Goal: Task Accomplishment & Management: Manage account settings

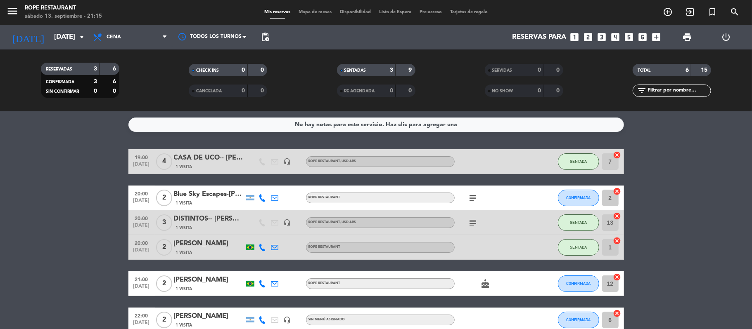
scroll to position [44, 0]
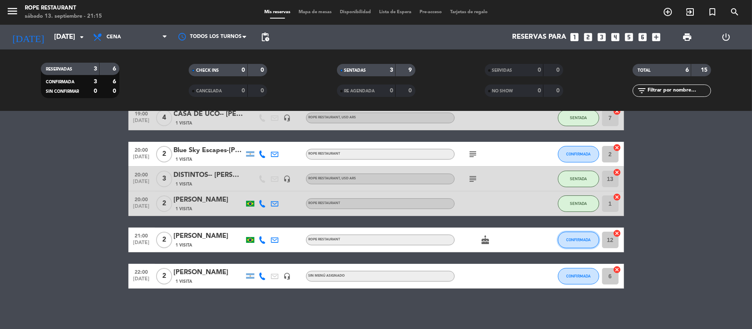
click at [570, 236] on button "CONFIRMADA" at bounding box center [578, 240] width 41 height 17
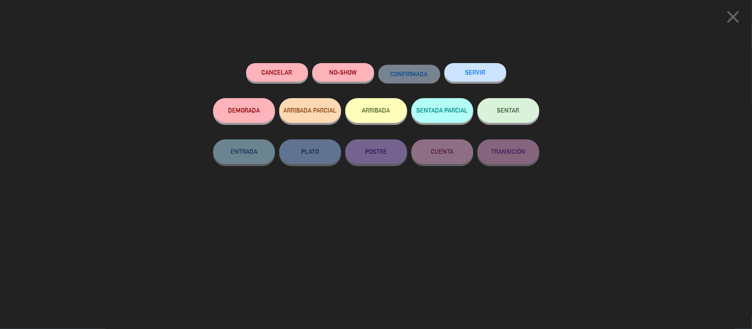
click at [527, 118] on button "SENTAR" at bounding box center [508, 110] width 62 height 25
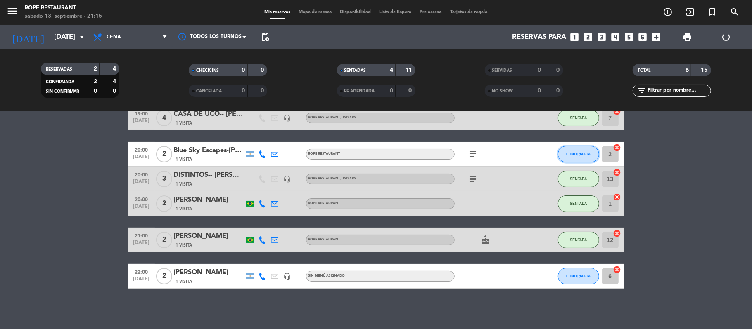
click at [567, 147] on button "CONFIRMADA" at bounding box center [578, 154] width 41 height 17
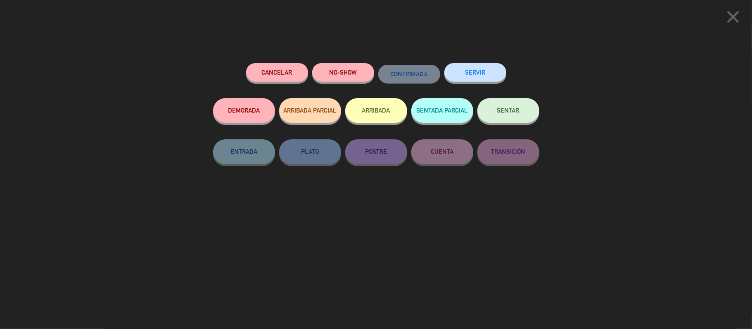
click at [515, 95] on div "Cancelar NO-SHOW CONFIRMADA SERVIR" at bounding box center [376, 80] width 326 height 35
click at [524, 112] on button "SENTAR" at bounding box center [508, 110] width 62 height 25
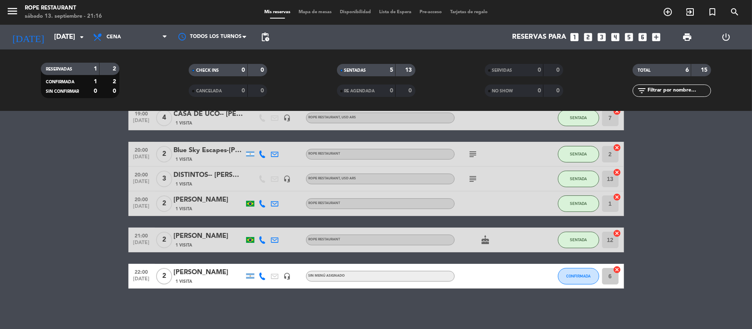
click at [715, 228] on bookings-row "19:00 [DATE] 4 CASA DE UCO-- [PERSON_NAME] Latin 1 Visita headset_mic ROPE REST…" at bounding box center [376, 197] width 752 height 183
click at [50, 173] on bookings-row "19:00 [DATE] 4 CASA DE UCO-- [PERSON_NAME] Latin 1 Visita headset_mic ROPE REST…" at bounding box center [376, 197] width 752 height 183
click at [265, 273] on icon at bounding box center [262, 276] width 7 height 7
click at [258, 267] on div "[PHONE_NUMBER] Copiar content_paste |" at bounding box center [265, 257] width 63 height 23
click at [255, 265] on span "Copiar" at bounding box center [254, 262] width 17 height 9
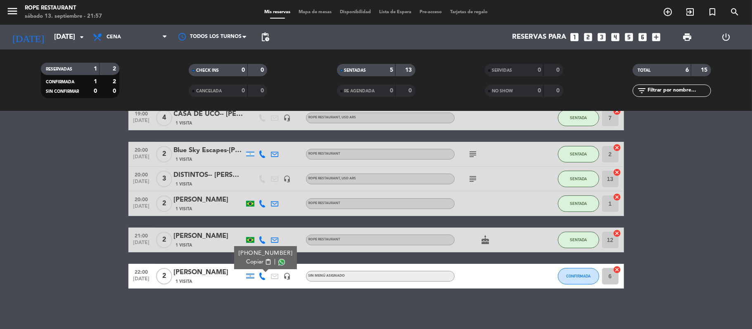
click at [228, 296] on div "No hay notas para este servicio. Haz clic para agregar una 19:00 [DATE] 4 CASA …" at bounding box center [376, 220] width 752 height 218
click at [249, 300] on div "No hay notas para este servicio. Haz clic para agregar una 19:00 [DATE] 4 CASA …" at bounding box center [376, 220] width 752 height 218
click at [217, 177] on div "DISTINTOS-- [PERSON_NAME] DE RESENDE" at bounding box center [209, 175] width 70 height 11
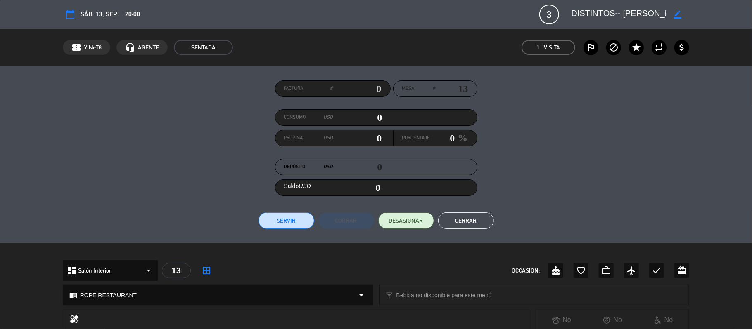
click at [476, 225] on button "Cerrar" at bounding box center [466, 221] width 56 height 17
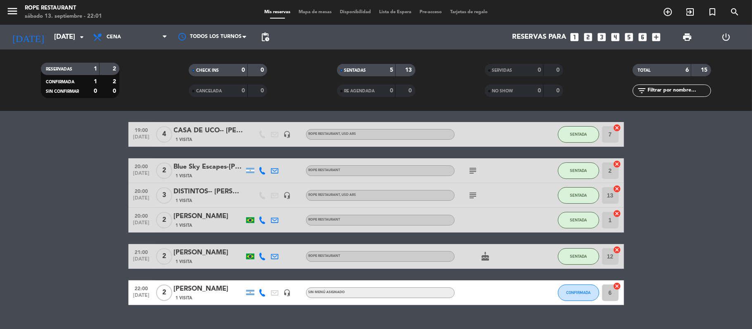
scroll to position [0, 0]
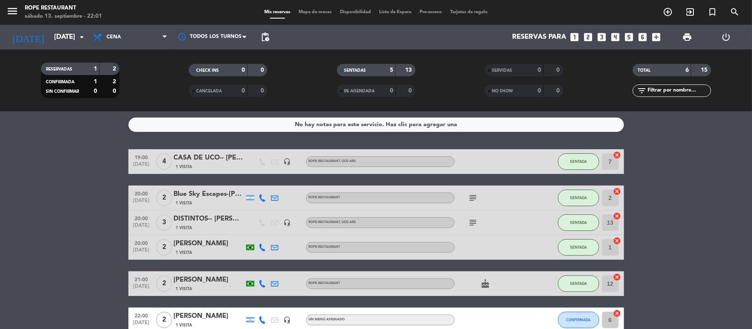
click at [55, 180] on bookings-row "19:00 [DATE] 4 CASA DE UCO-- [PERSON_NAME] Latin 1 Visita headset_mic ROPE REST…" at bounding box center [376, 240] width 752 height 183
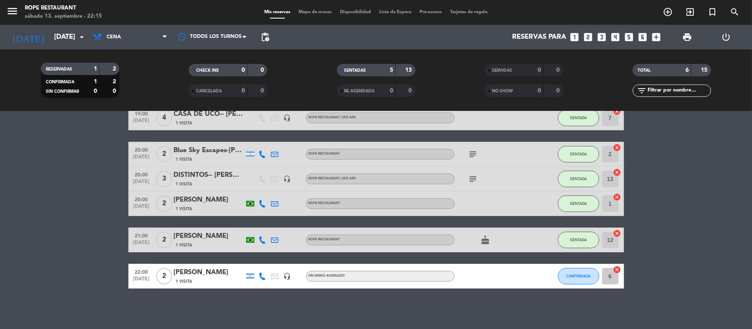
click at [262, 277] on icon at bounding box center [262, 276] width 7 height 7
click at [258, 261] on span "Copiar" at bounding box center [254, 262] width 17 height 9
click at [55, 180] on bookings-row "19:00 [DATE] 4 CASA DE UCO-- [PERSON_NAME] Latin 1 Visita headset_mic ROPE REST…" at bounding box center [376, 197] width 752 height 183
click at [567, 272] on button "CONFIRMADA" at bounding box center [578, 276] width 41 height 17
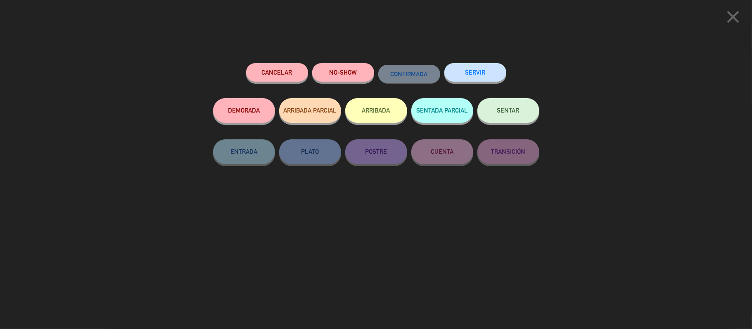
click at [294, 75] on button "Cancelar" at bounding box center [277, 72] width 62 height 19
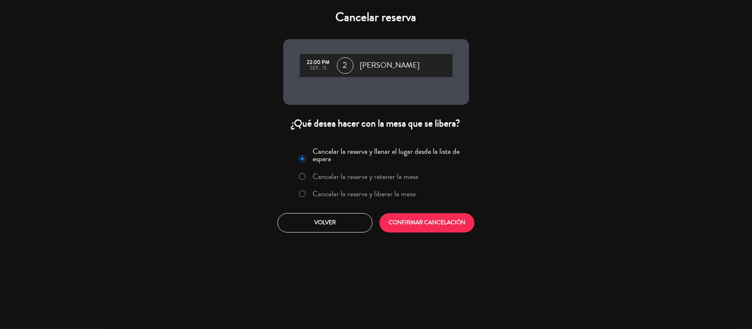
click at [436, 212] on div "Cancelar la reserva y llenar el lugar desde la lista de espera Cancelar la rese…" at bounding box center [376, 189] width 198 height 100
click at [433, 215] on button "CONFIRMAR CANCELACIÓN" at bounding box center [426, 222] width 95 height 19
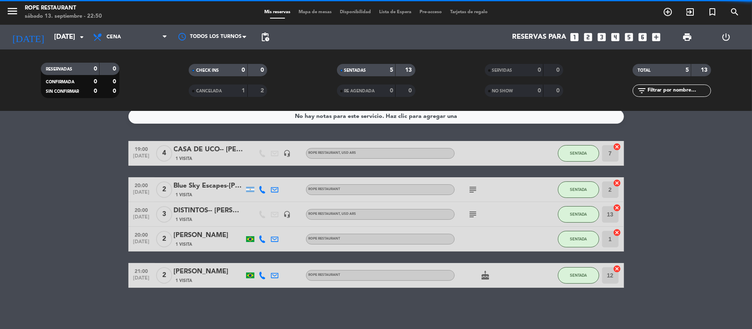
scroll to position [7, 0]
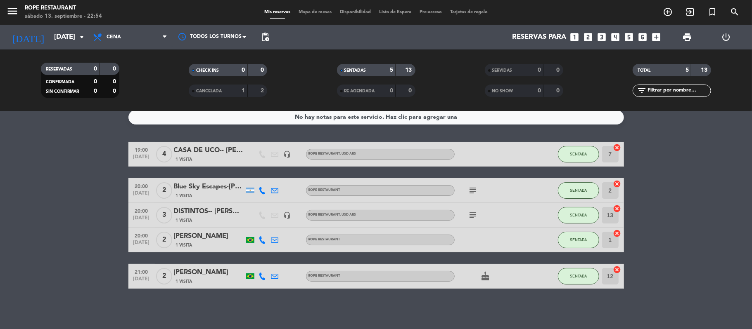
click at [12, 3] on span "menu" at bounding box center [15, 12] width 19 height 19
drag, startPoint x: 12, startPoint y: 12, endPoint x: 36, endPoint y: 31, distance: 30.4
click at [12, 14] on icon "menu" at bounding box center [12, 11] width 12 height 12
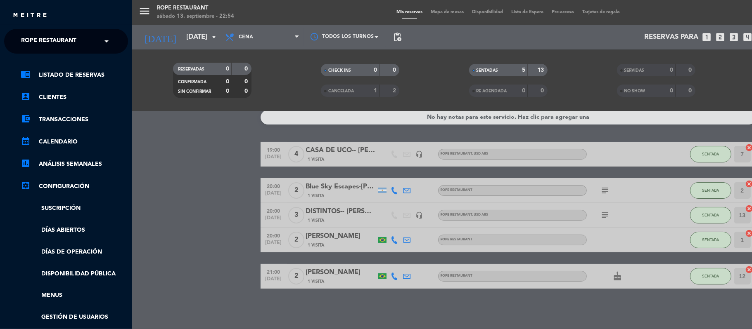
click at [48, 36] on span "Rope restaurant" at bounding box center [48, 41] width 55 height 17
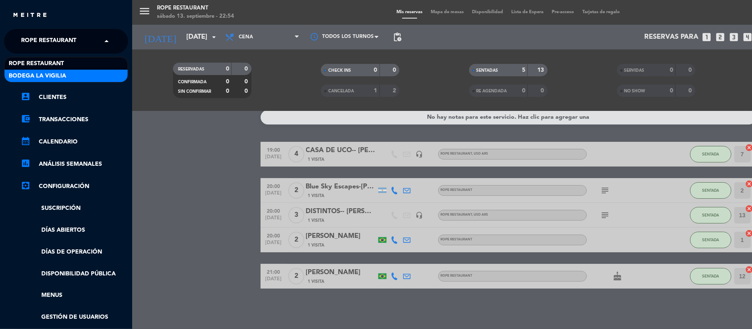
click at [64, 74] on span "Bodega La Vigilia" at bounding box center [37, 75] width 57 height 9
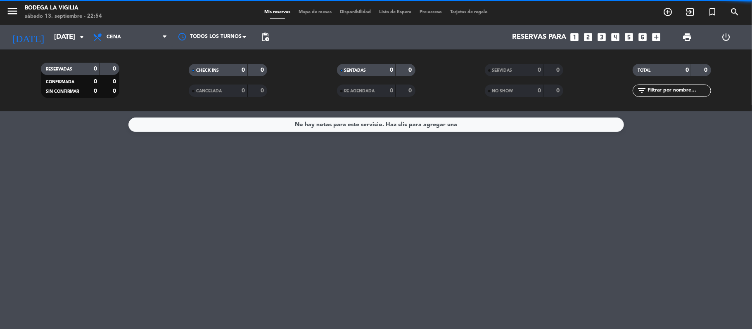
scroll to position [0, 0]
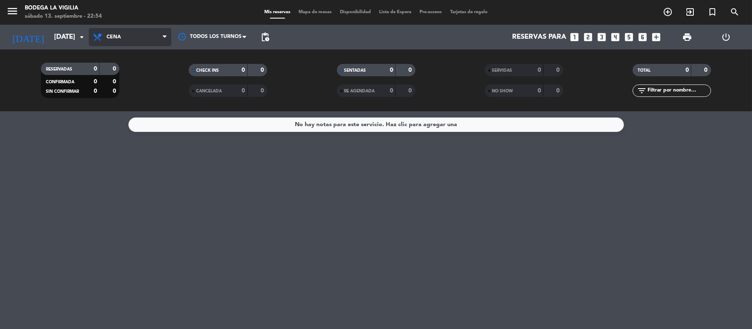
click at [104, 32] on span at bounding box center [98, 37] width 12 height 10
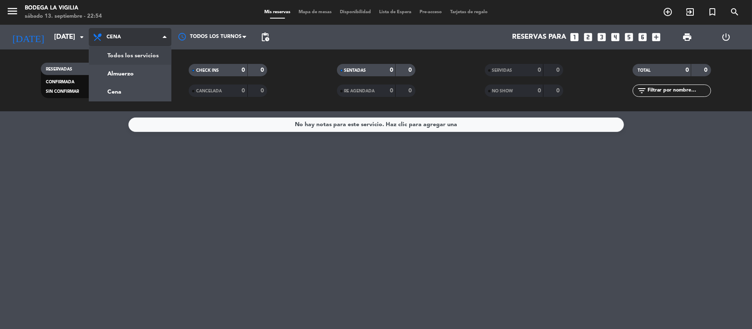
click at [106, 55] on div "menu Bodega La Vigilia sábado 13. septiembre - 22:54 Mis reservas Mapa de mesas…" at bounding box center [376, 55] width 752 height 111
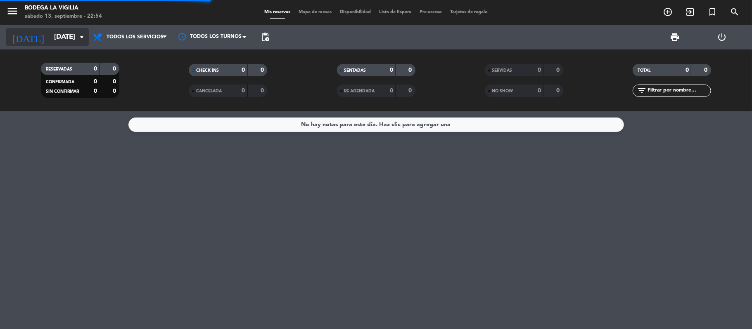
click at [50, 42] on input "[DATE]" at bounding box center [94, 37] width 89 height 16
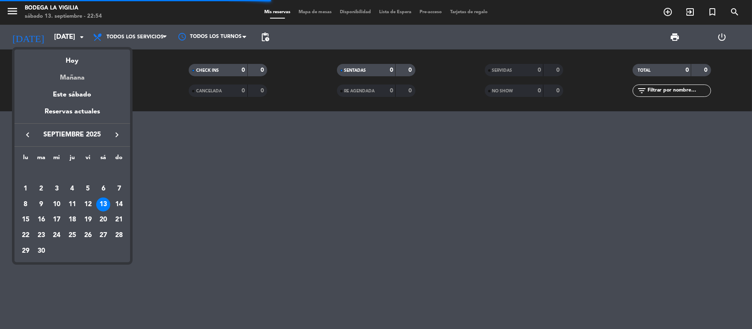
click at [80, 83] on div "Mañana" at bounding box center [72, 74] width 116 height 17
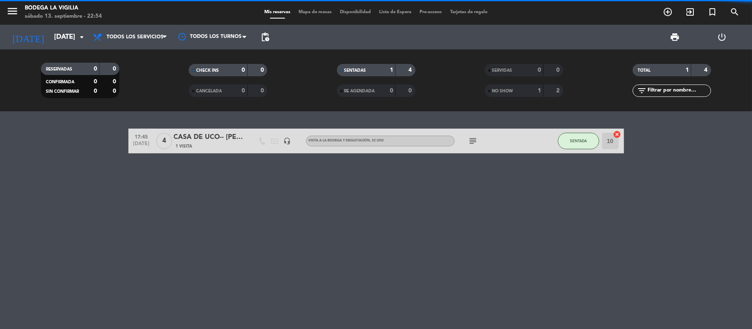
click at [469, 167] on div "17:45 [DATE] 4 CASA DE UCO-- [PERSON_NAME] Latin 1 Visita headset_mic VISITA A …" at bounding box center [376, 220] width 752 height 218
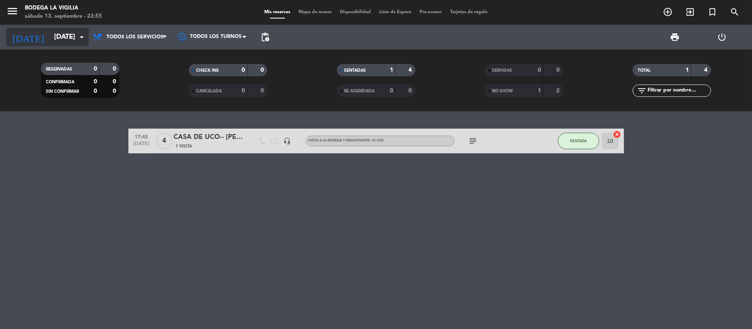
click at [71, 32] on input "[DATE]" at bounding box center [94, 37] width 89 height 16
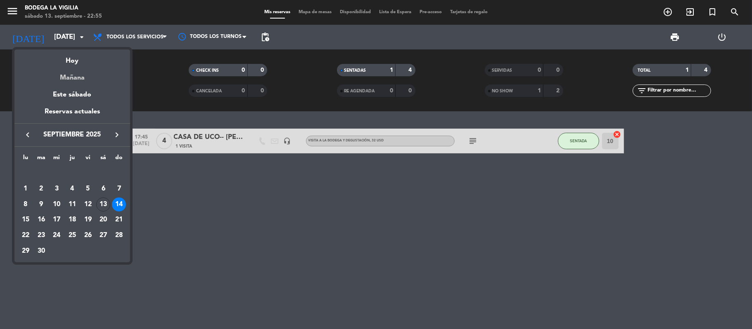
click at [84, 81] on div "Mañana" at bounding box center [72, 74] width 116 height 17
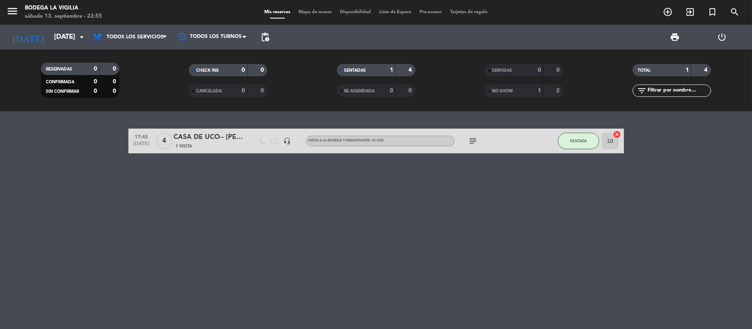
click at [20, 7] on span "menu" at bounding box center [15, 12] width 19 height 19
drag, startPoint x: 33, startPoint y: 21, endPoint x: 48, endPoint y: 39, distance: 23.1
click at [33, 22] on div "menu Bodega La Vigilia sábado 13. septiembre - 22:55 Mis reservas Mapa de mesas…" at bounding box center [376, 12] width 752 height 25
click at [50, 40] on input "[DATE]" at bounding box center [94, 37] width 89 height 16
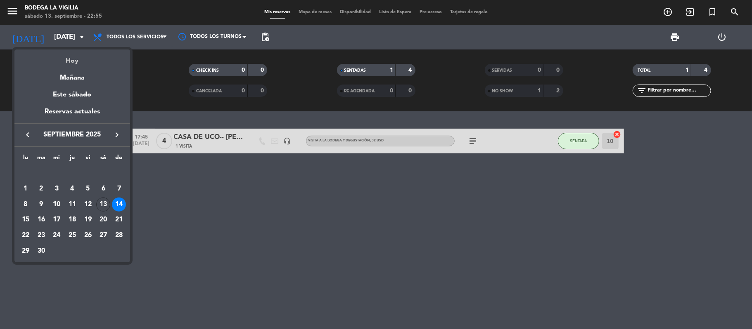
click at [73, 55] on div "Hoy" at bounding box center [72, 58] width 116 height 17
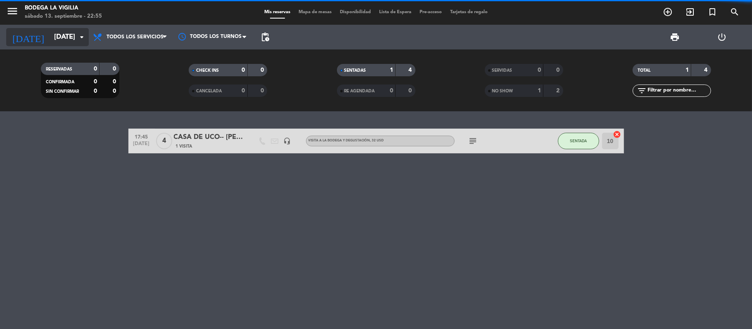
click at [60, 38] on input "[DATE]" at bounding box center [94, 37] width 89 height 16
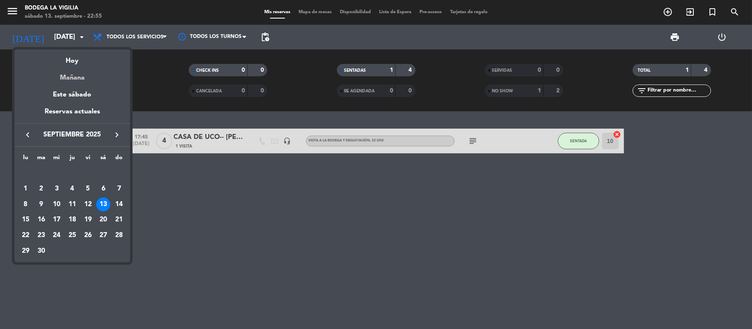
click at [91, 76] on div "Mañana" at bounding box center [72, 74] width 116 height 17
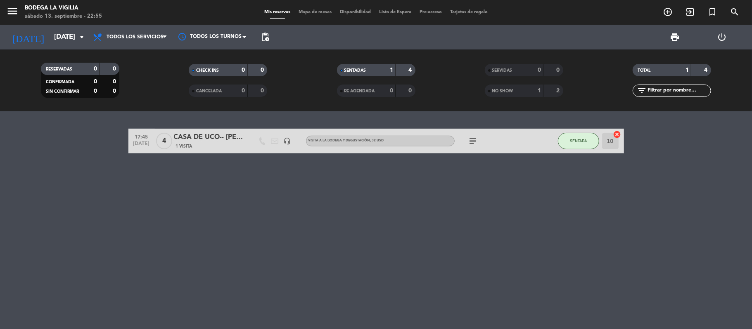
type input "[DATE]"
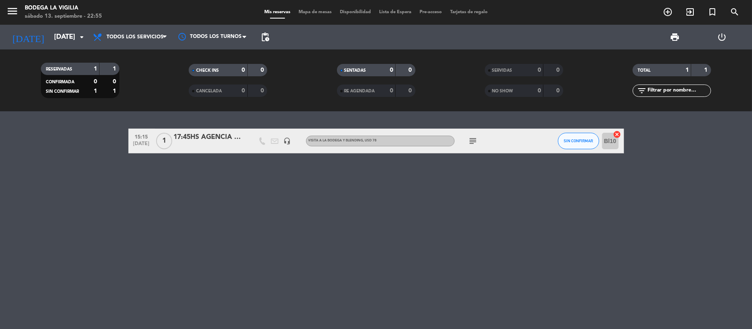
click at [411, 199] on div "15:15 [DATE] 1 17:45HS AGENCIA ALCHEMHY-SITE headset_mic VISITA A LA BODEGA Y B…" at bounding box center [376, 220] width 752 height 218
